Goal: Communication & Community: Answer question/provide support

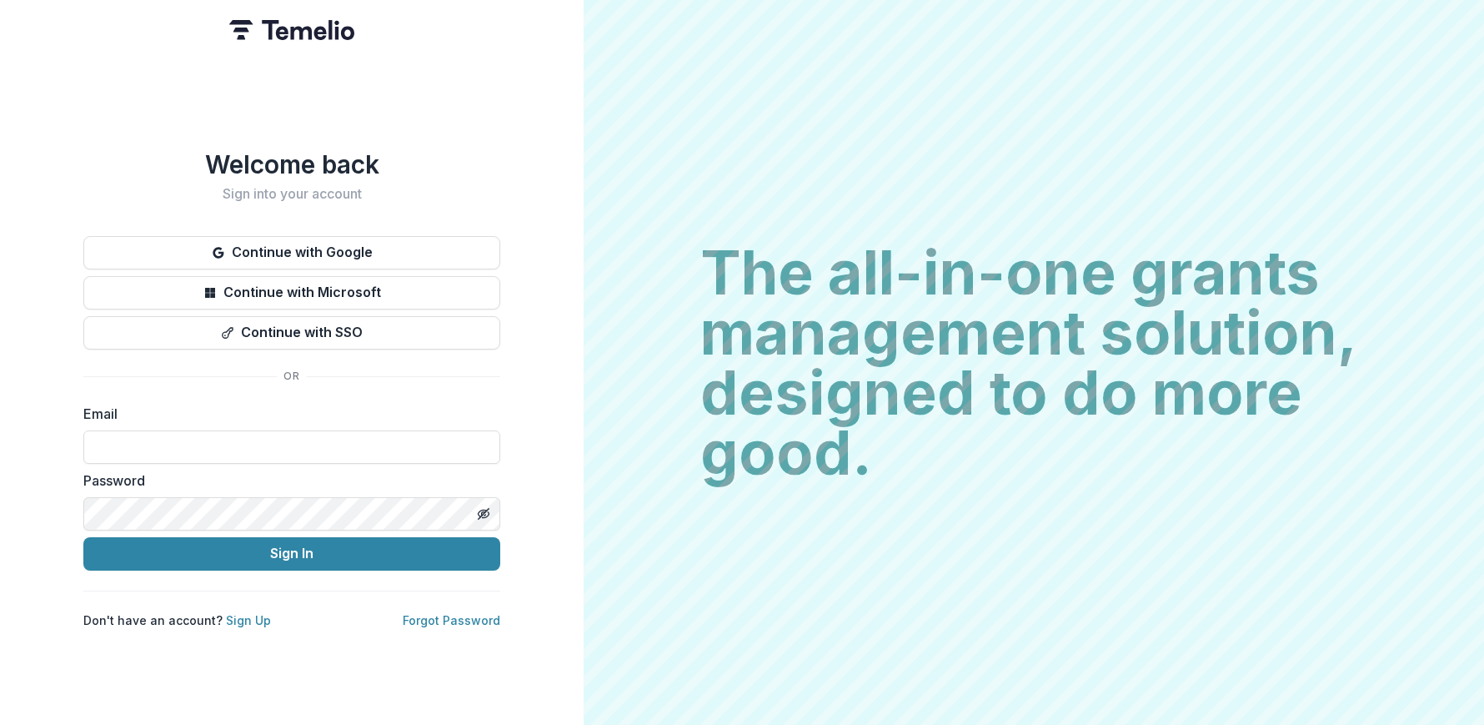
type input "**********"
click at [292, 546] on button "Sign In" at bounding box center [291, 553] width 417 height 33
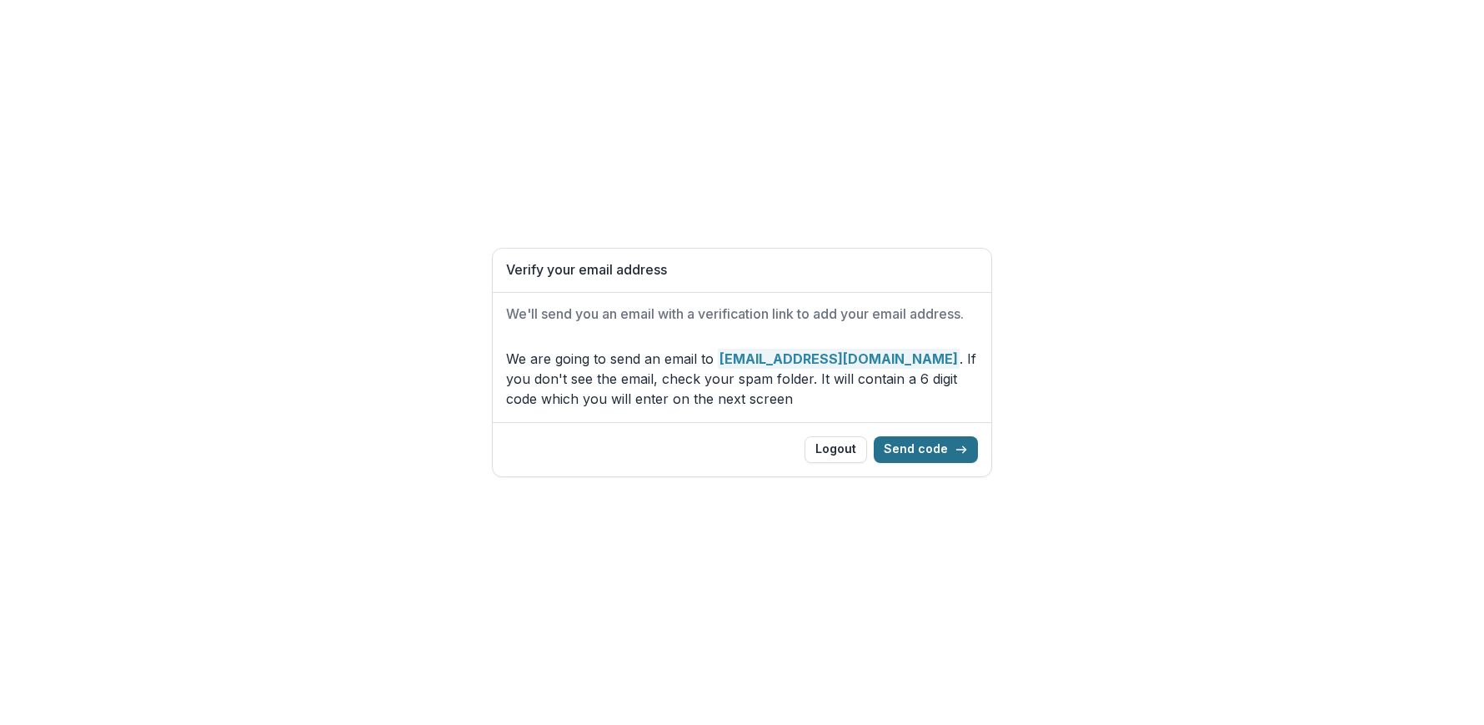
click at [896, 455] on button "Send code" at bounding box center [926, 449] width 104 height 27
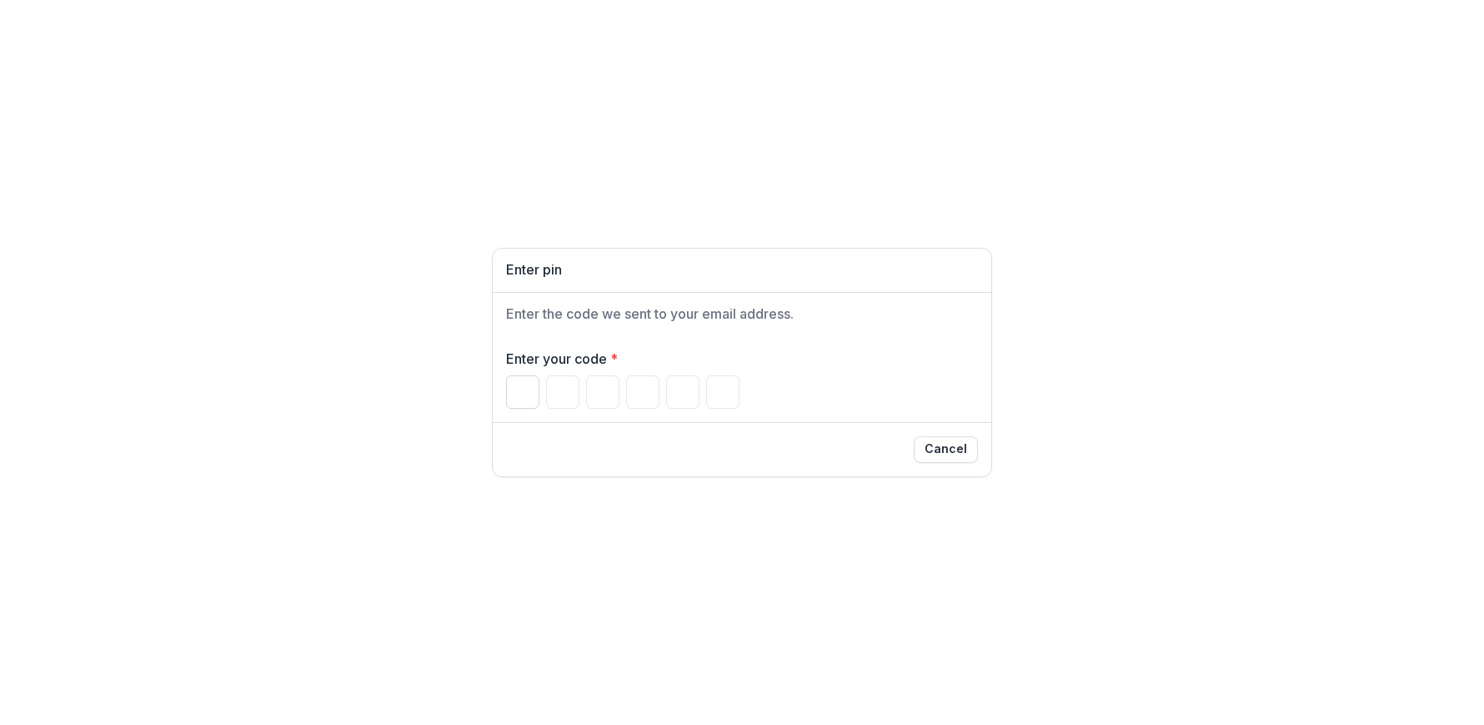
paste input "*"
type input "*"
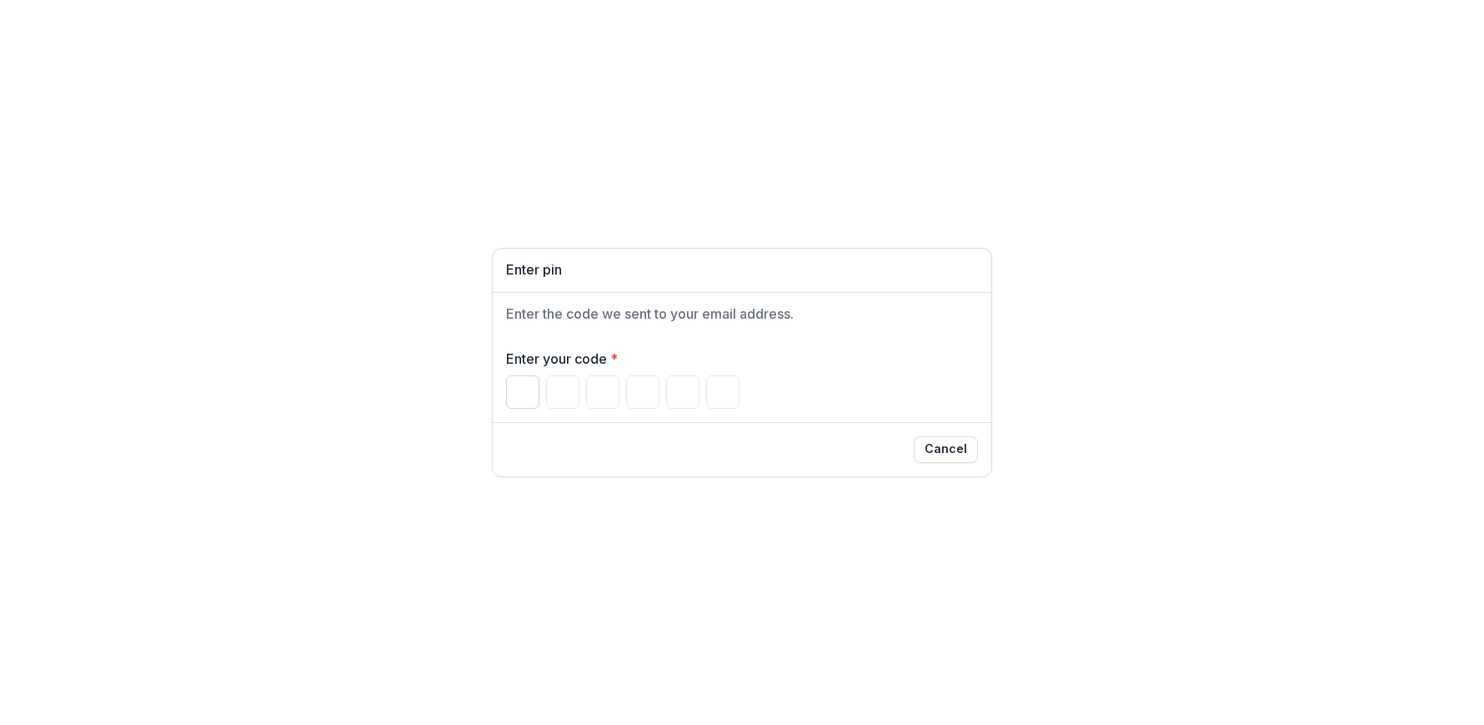
type input "*"
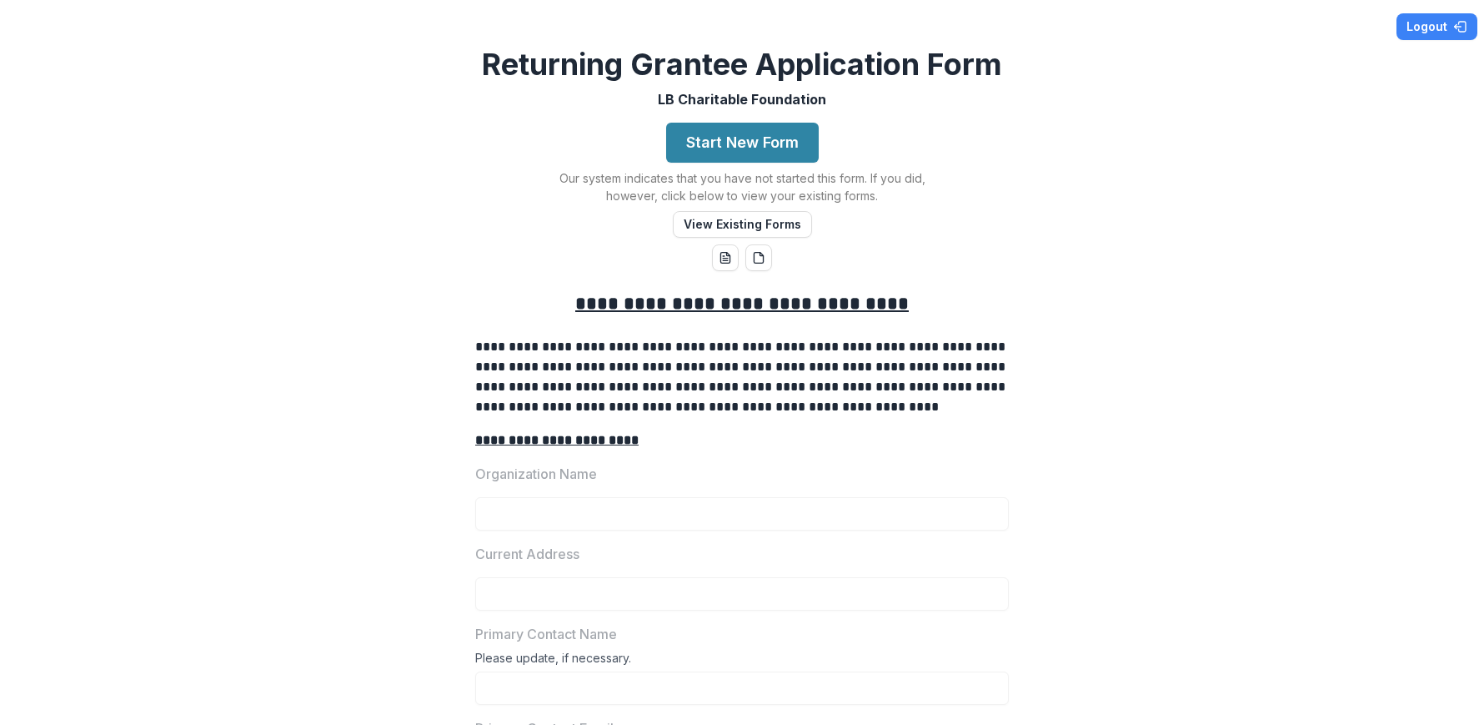
scroll to position [29, 0]
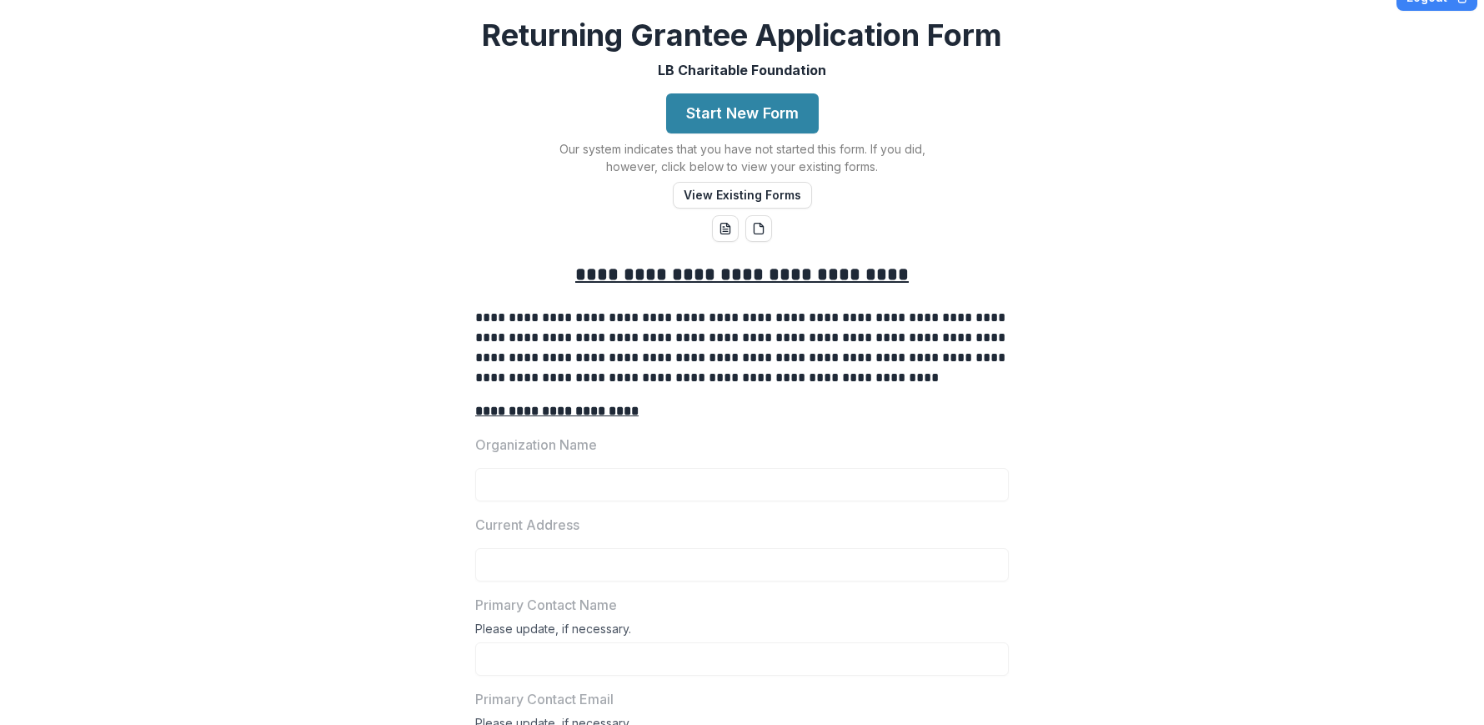
click at [867, 276] on u "**********" at bounding box center [742, 274] width 334 height 18
click at [800, 280] on u "**********" at bounding box center [742, 274] width 334 height 18
click at [775, 201] on button "View Existing Forms" at bounding box center [742, 195] width 139 height 27
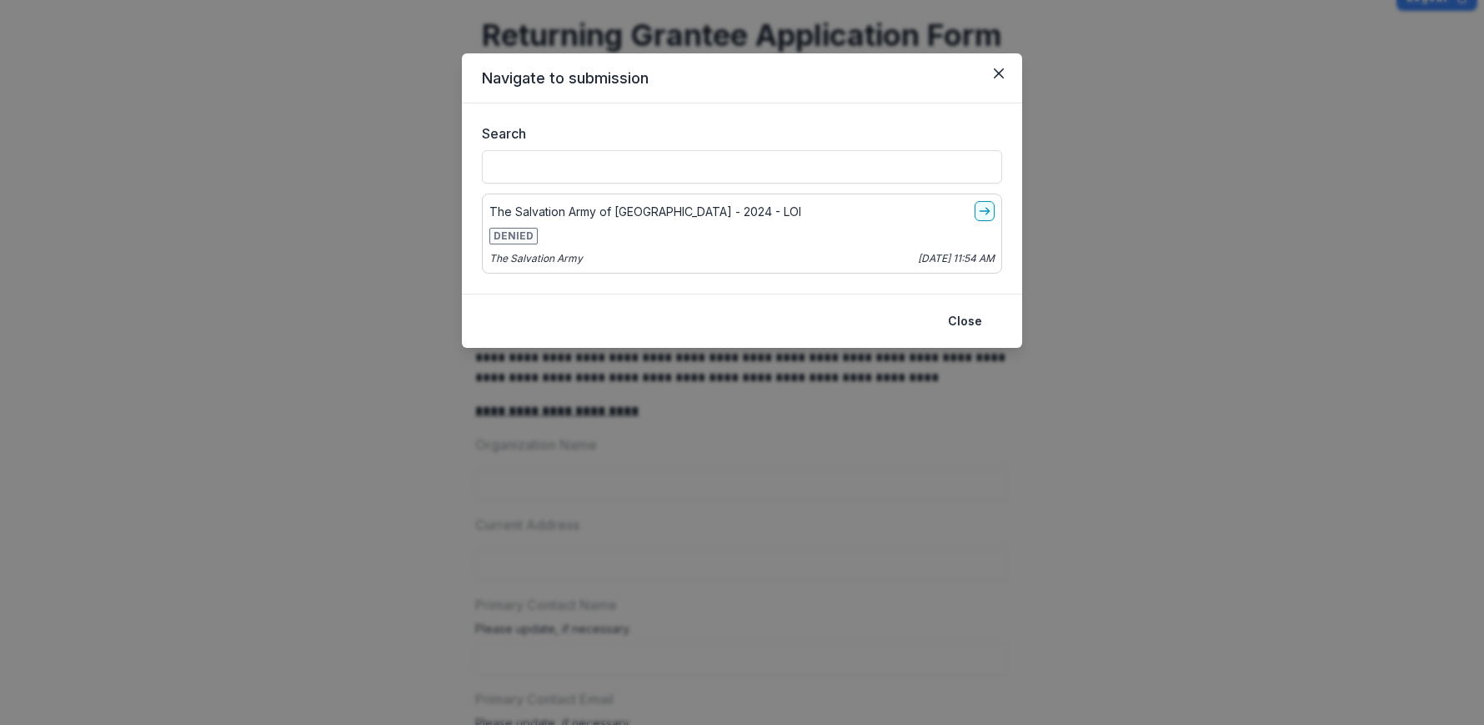
drag, startPoint x: 966, startPoint y: 319, endPoint x: 1021, endPoint y: 285, distance: 64.3
click at [965, 319] on button "Close" at bounding box center [965, 321] width 54 height 27
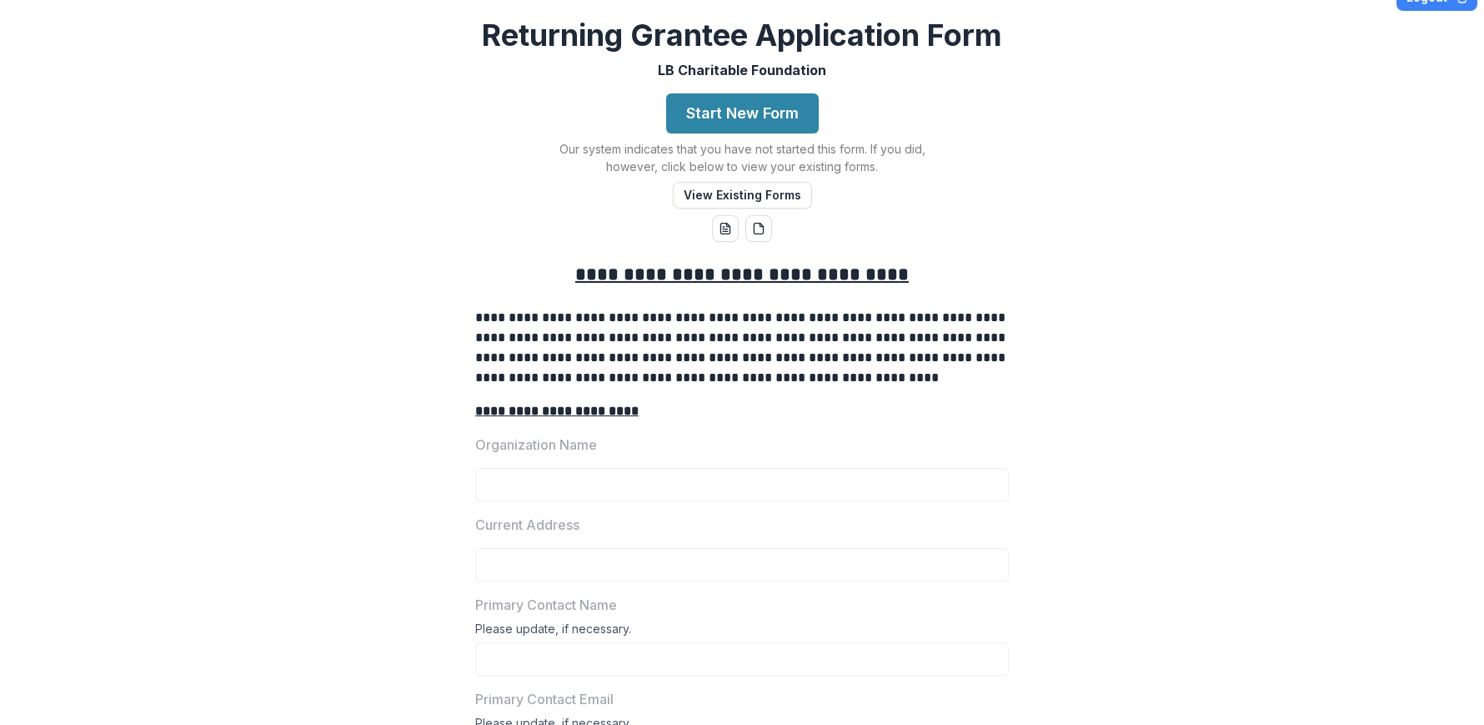
scroll to position [0, 0]
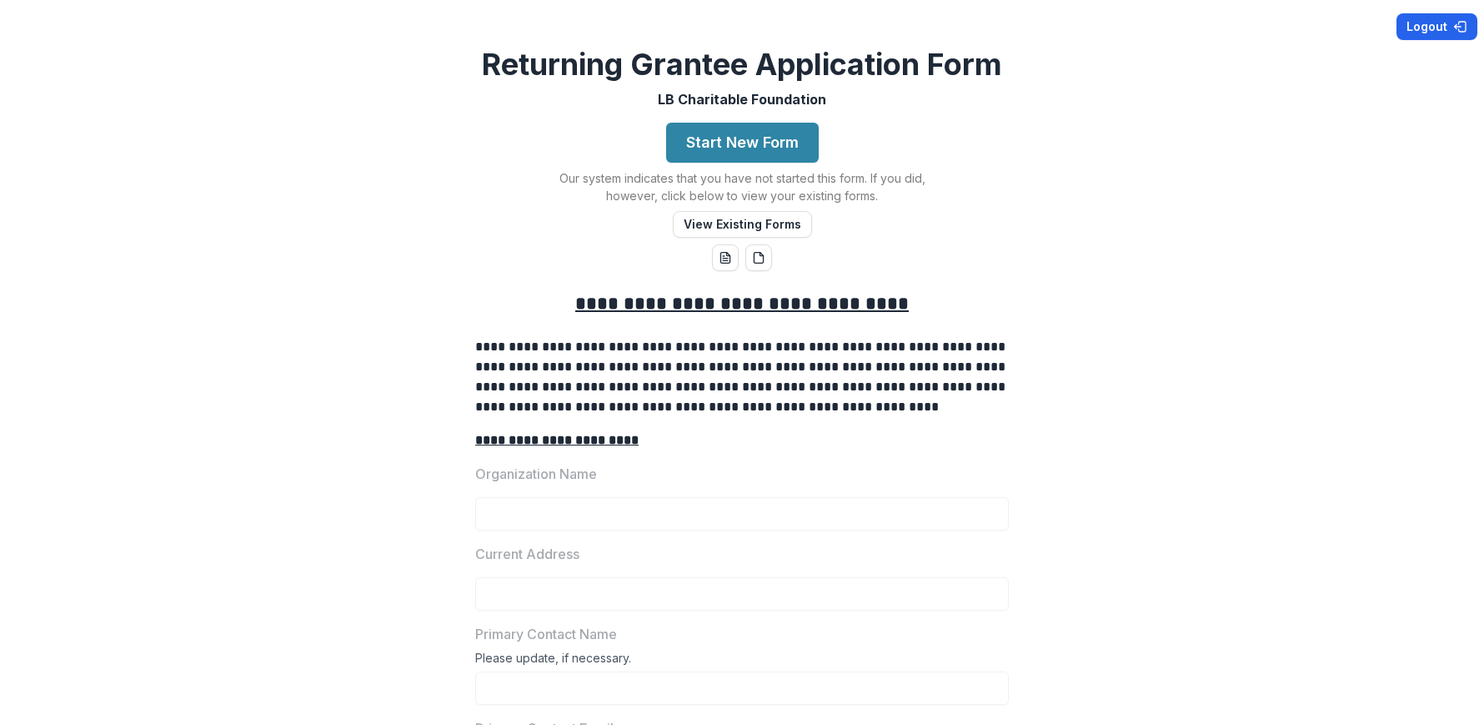
click at [1435, 23] on button "Logout" at bounding box center [1437, 26] width 81 height 27
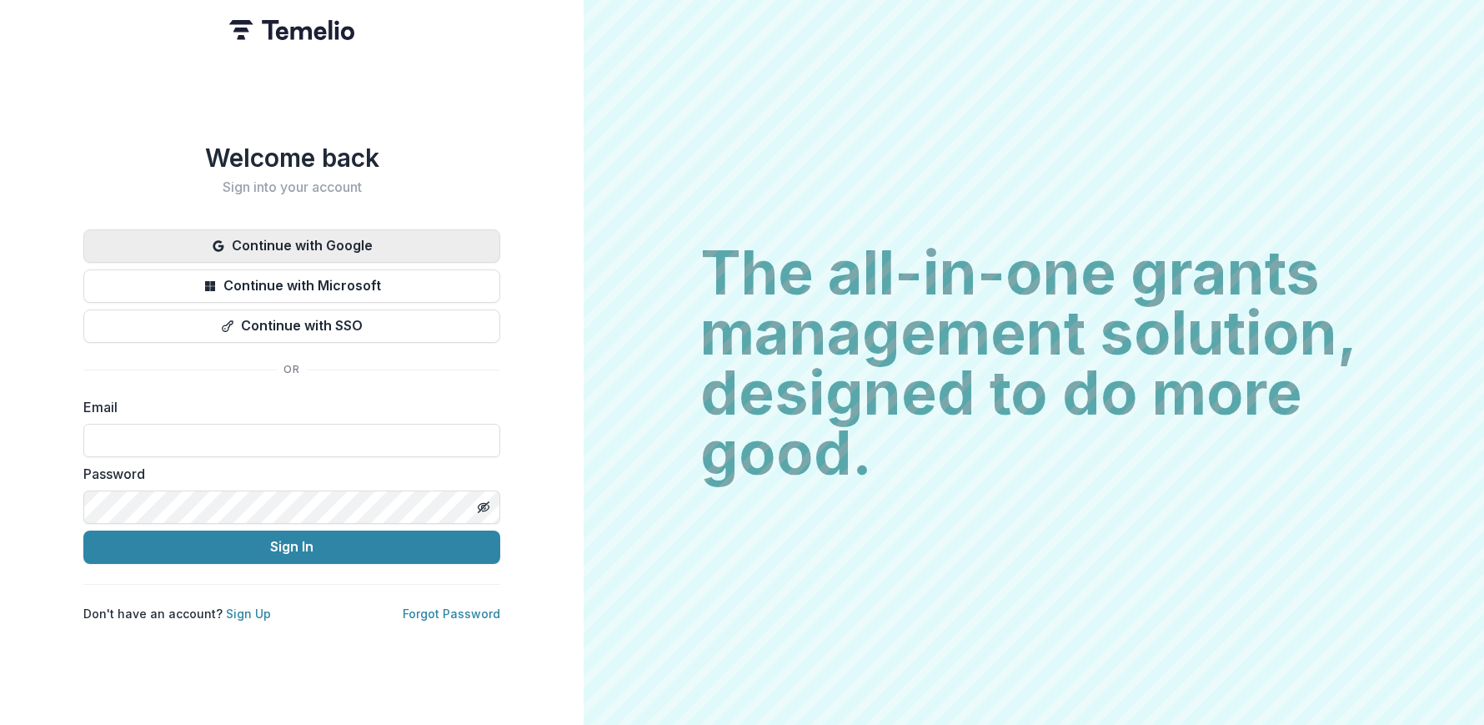
click at [273, 248] on button "Continue with Google" at bounding box center [291, 245] width 417 height 33
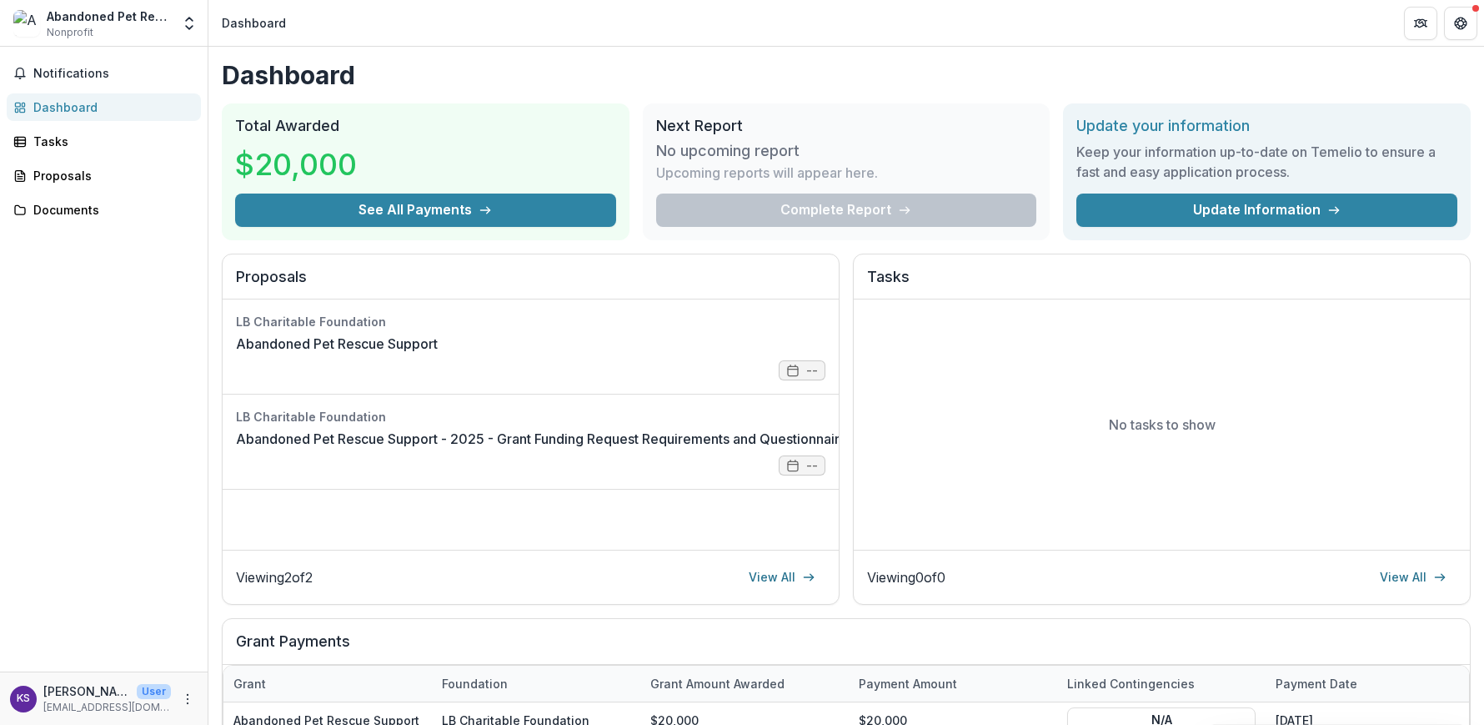
click at [890, 208] on div "Complete Report" at bounding box center [846, 209] width 381 height 33
click at [438, 354] on link "Abandoned Pet Rescue Support" at bounding box center [337, 344] width 202 height 20
